Goal: Information Seeking & Learning: Learn about a topic

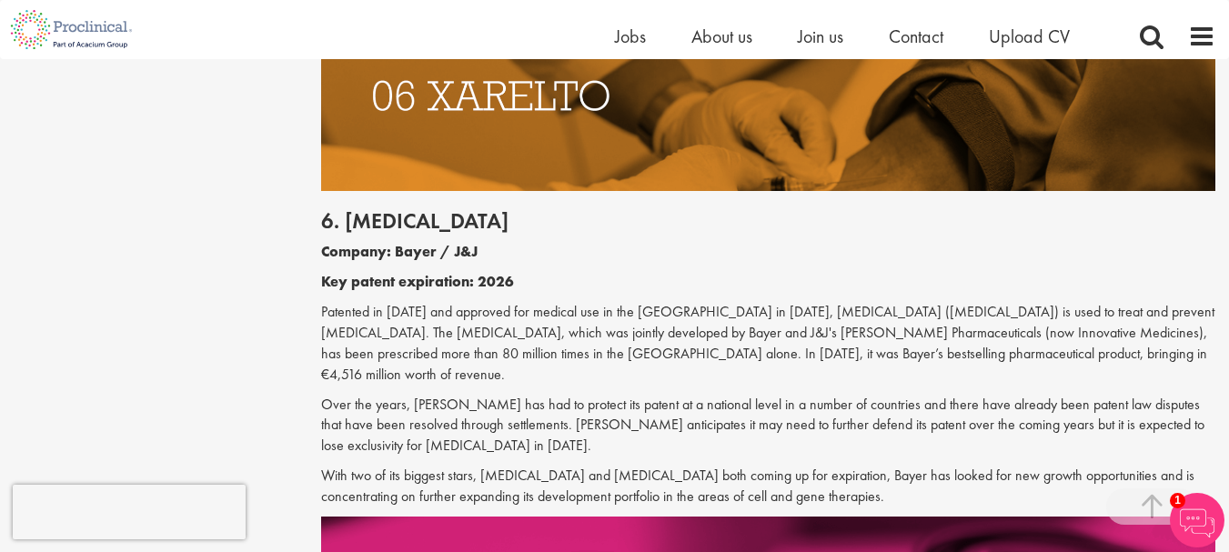
scroll to position [3639, 0]
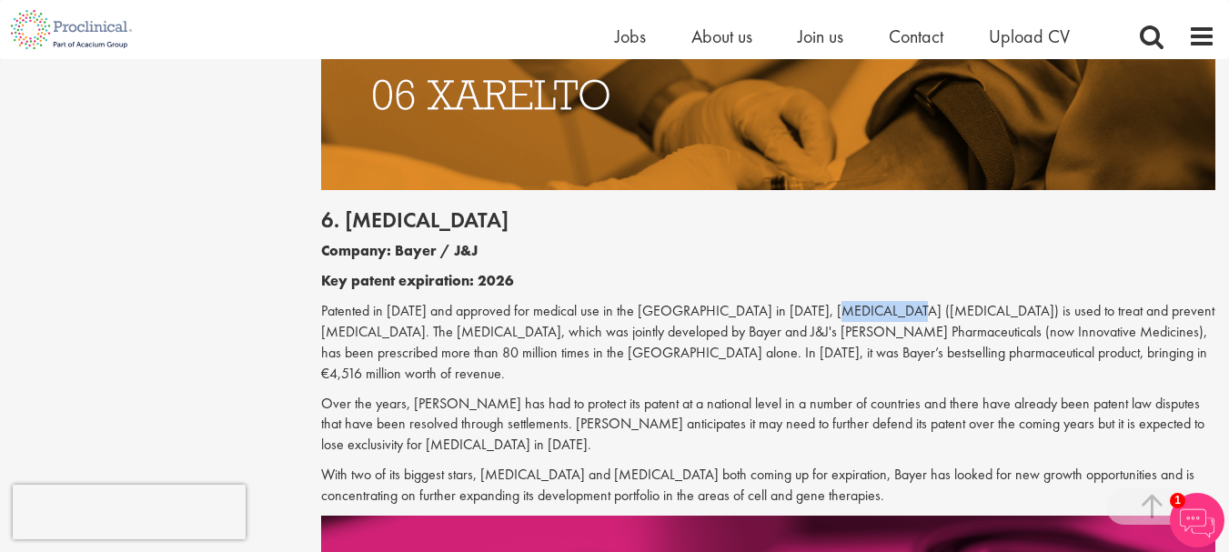
drag, startPoint x: 873, startPoint y: 248, endPoint x: 803, endPoint y: 248, distance: 69.1
click at [803, 301] on p "Patented in [DATE] and approved for medical use in the [GEOGRAPHIC_DATA] in [DA…" at bounding box center [768, 342] width 894 height 83
click at [694, 394] on p "Over the years, [PERSON_NAME] has had to protect its patent at a national level…" at bounding box center [768, 425] width 894 height 63
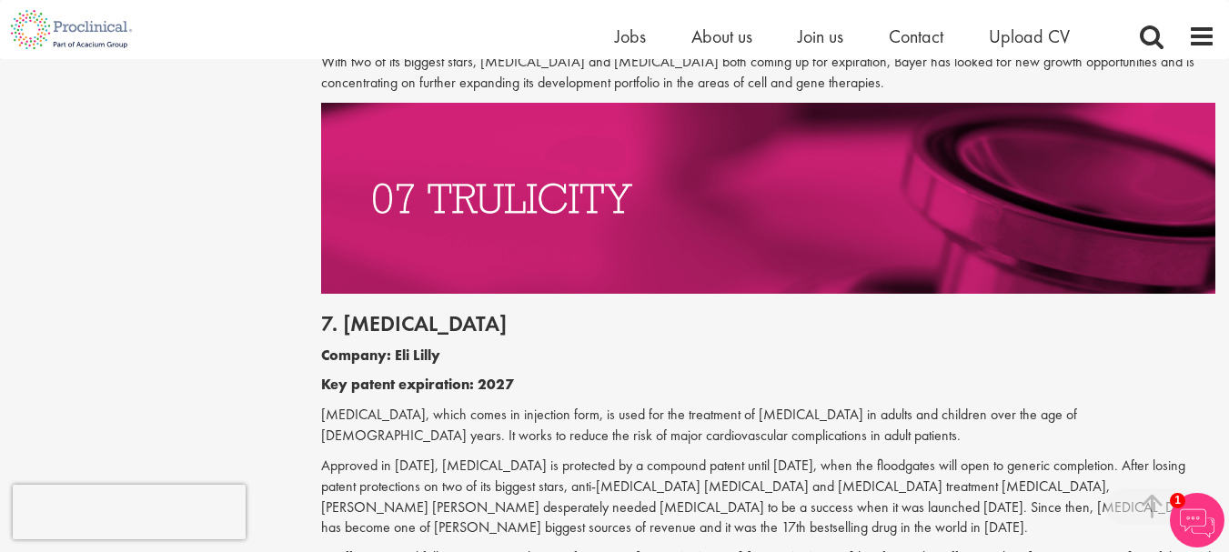
scroll to position [4094, 0]
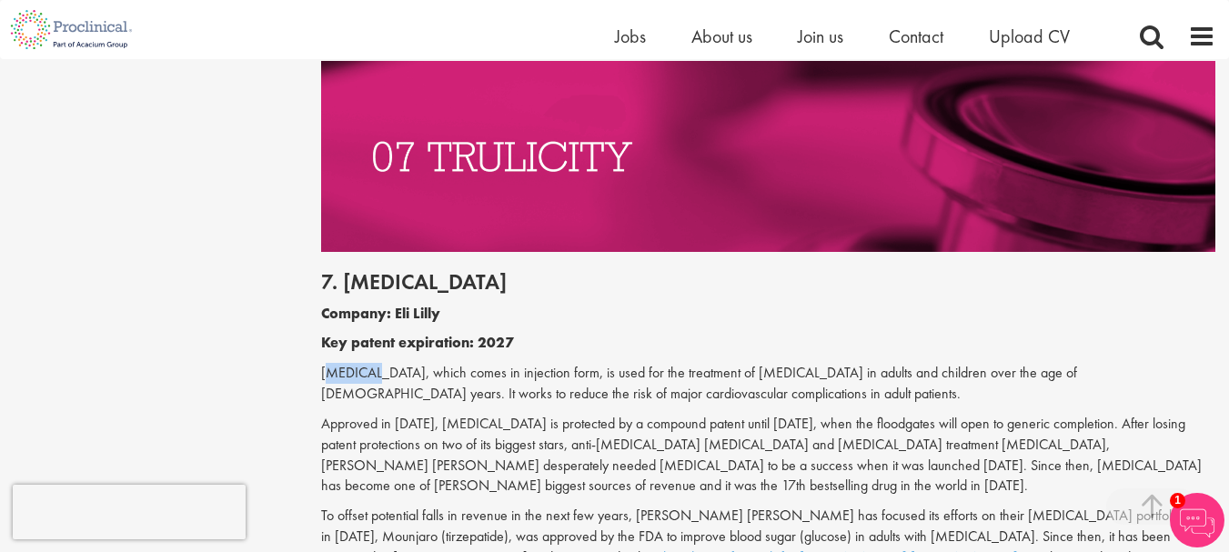
drag, startPoint x: 359, startPoint y: 291, endPoint x: 324, endPoint y: 290, distance: 35.5
click at [324, 363] on p "[MEDICAL_DATA], which comes in injection form, is used for the treatment of [ME…" at bounding box center [768, 384] width 894 height 42
drag, startPoint x: 322, startPoint y: 290, endPoint x: 364, endPoint y: 290, distance: 41.9
click at [364, 363] on p "[MEDICAL_DATA], which comes in injection form, is used for the treatment of [ME…" at bounding box center [768, 384] width 894 height 42
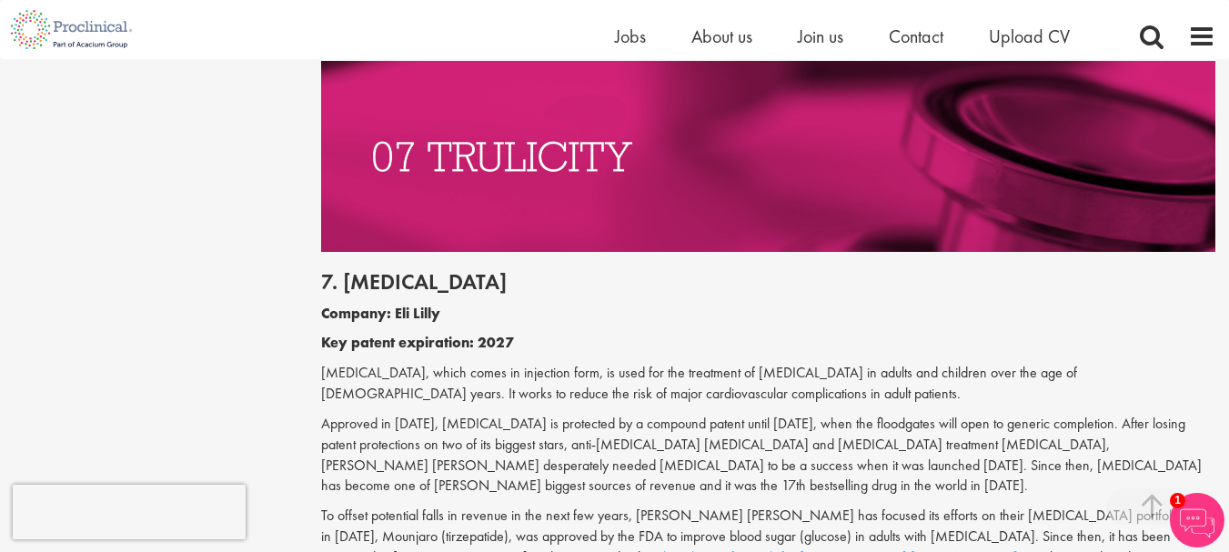
click at [647, 414] on p "Approved in [DATE], [MEDICAL_DATA] is protected by a compound patent until [DAT…" at bounding box center [768, 455] width 894 height 83
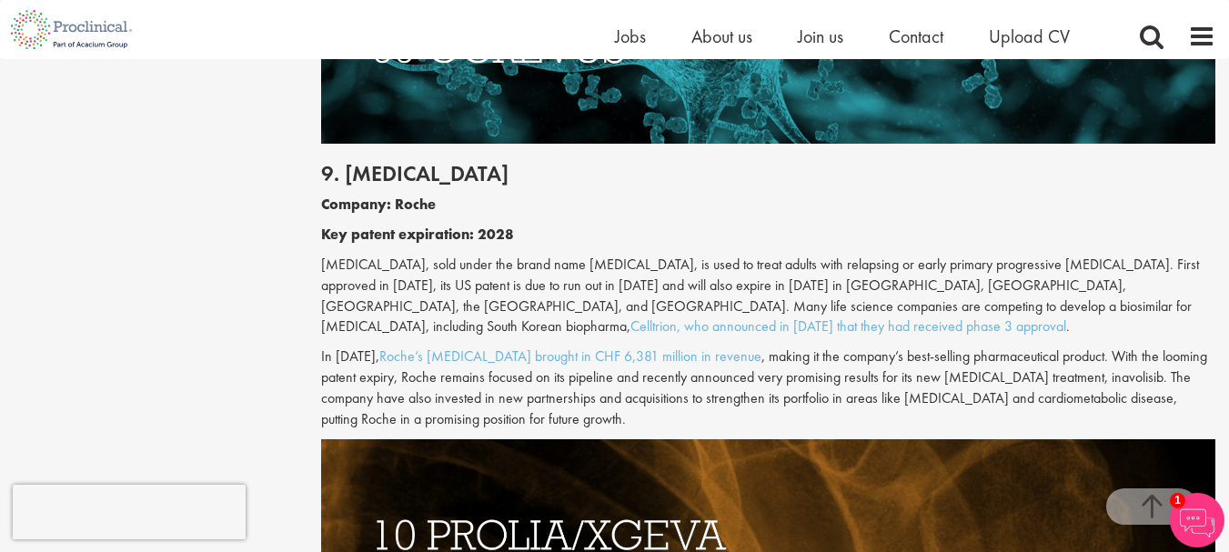
scroll to position [5095, 0]
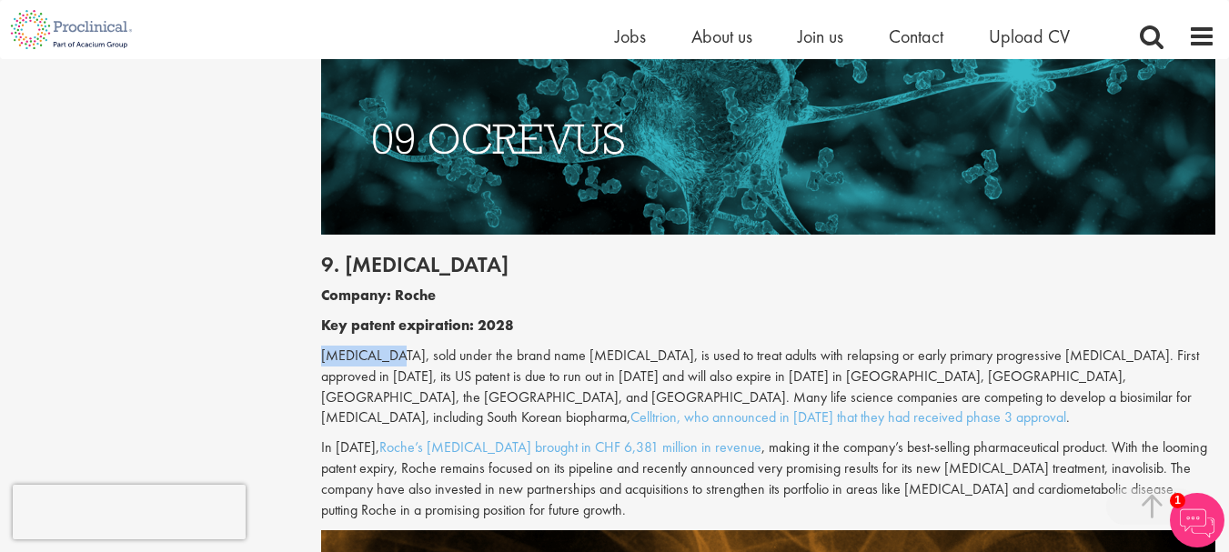
drag, startPoint x: 392, startPoint y: 252, endPoint x: 326, endPoint y: 256, distance: 66.5
click at [326, 346] on p "[MEDICAL_DATA], sold under the brand name [MEDICAL_DATA], is used to treat adul…" at bounding box center [768, 387] width 894 height 83
click at [549, 286] on p "Company: Roche" at bounding box center [768, 296] width 894 height 21
